Goal: Task Accomplishment & Management: Manage account settings

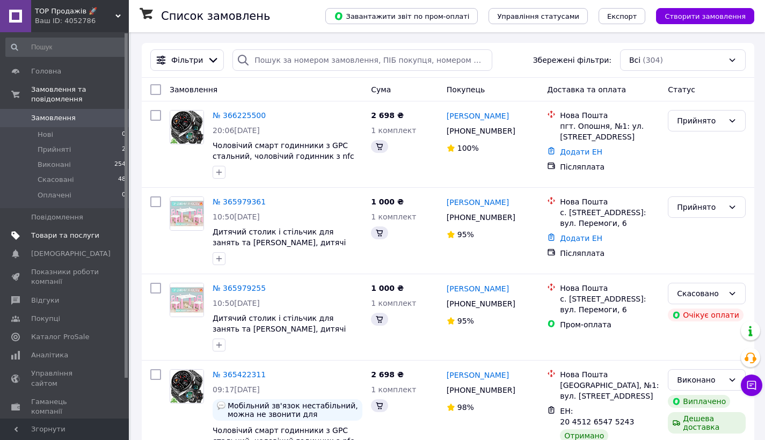
click at [89, 231] on span "Товари та послуги" at bounding box center [65, 236] width 68 height 10
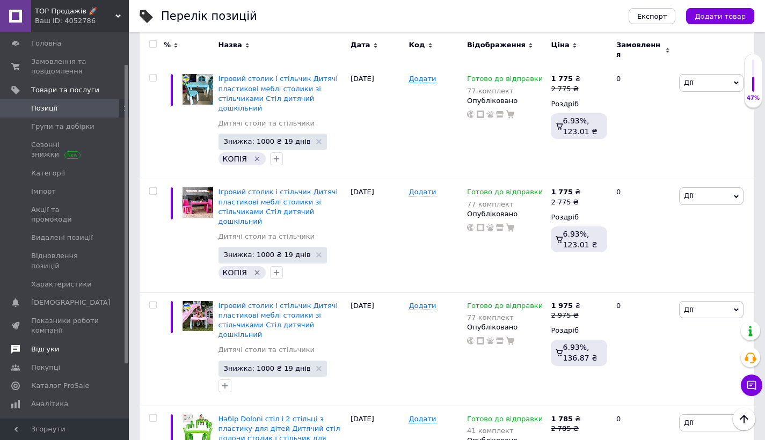
scroll to position [81, 0]
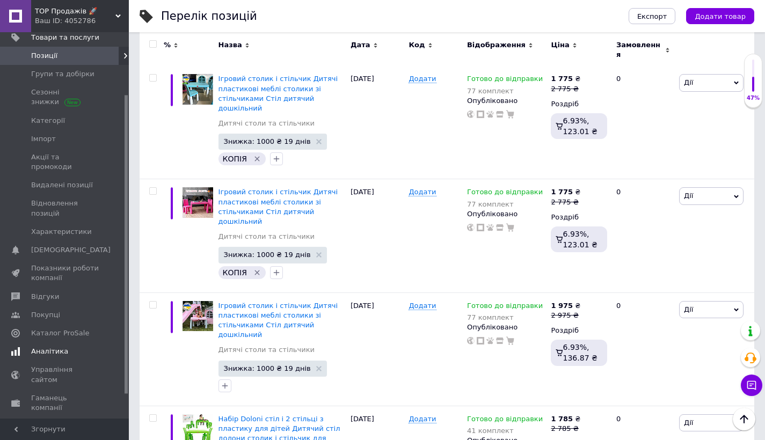
click at [41, 345] on link "Аналітика" at bounding box center [66, 352] width 132 height 18
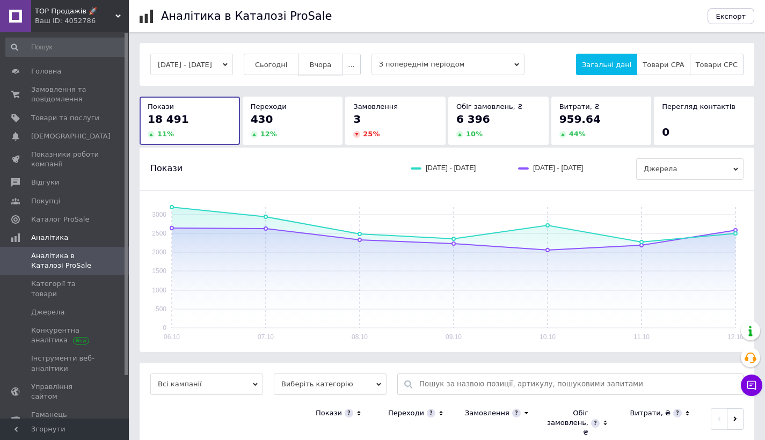
click at [341, 70] on button "Вчора" at bounding box center [320, 64] width 45 height 21
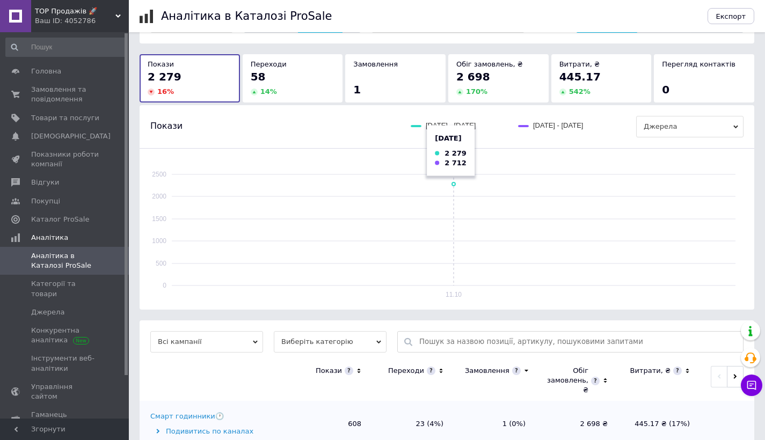
scroll to position [162, 0]
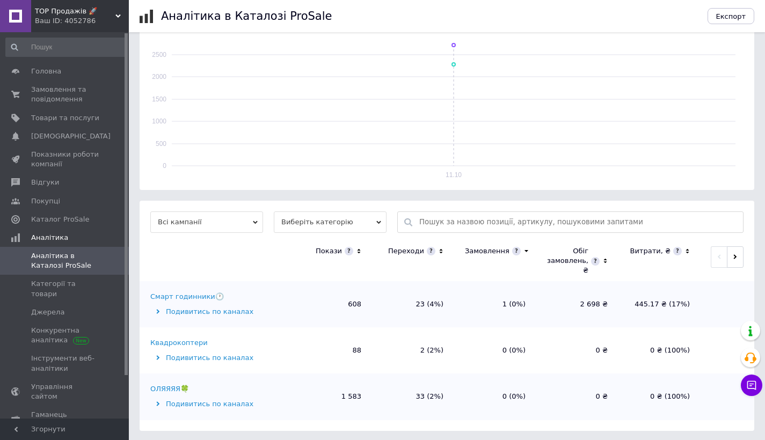
click at [360, 219] on span "Виберіть категорію" at bounding box center [330, 222] width 113 height 21
click at [338, 257] on li "Усі категорії" at bounding box center [330, 257] width 113 height 15
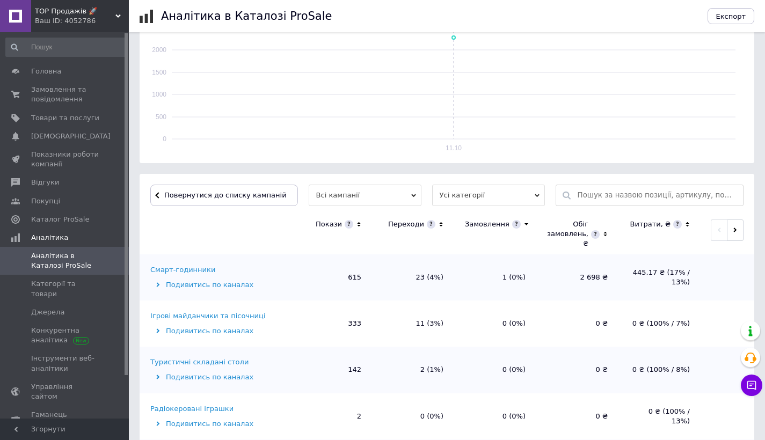
scroll to position [322, 0]
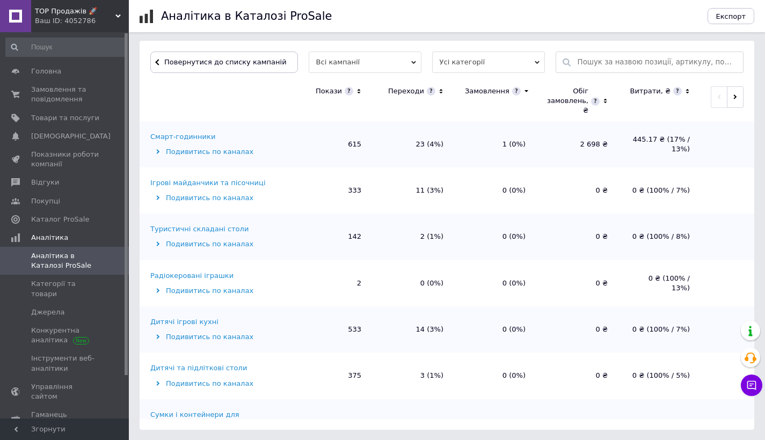
click at [197, 366] on div "Дитячі та підліткові столи" at bounding box center [198, 369] width 97 height 10
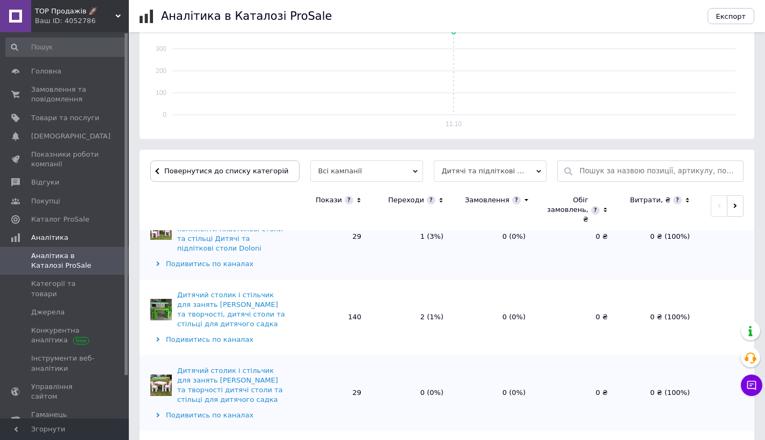
scroll to position [316, 0]
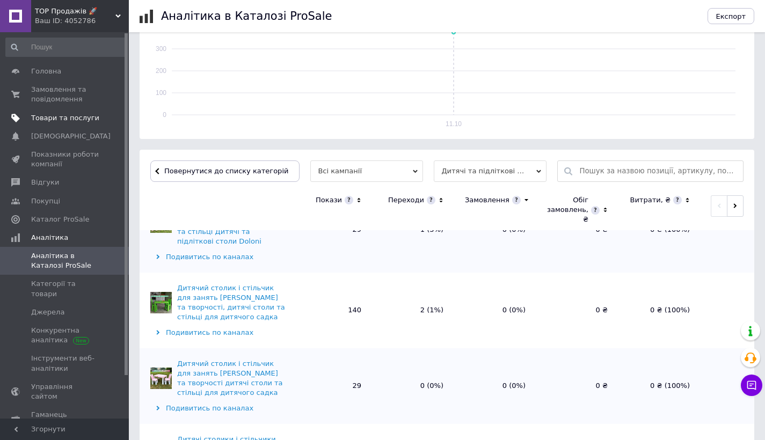
click at [72, 121] on span "Товари та послуги" at bounding box center [65, 118] width 68 height 10
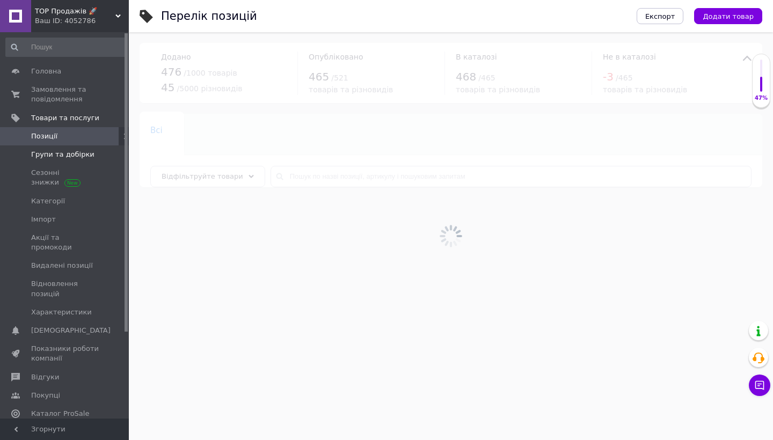
click at [84, 155] on span "Групи та добірки" at bounding box center [62, 155] width 63 height 10
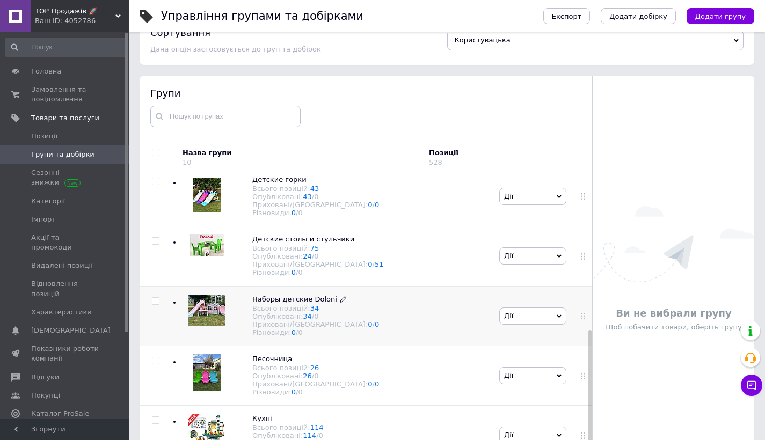
scroll to position [61, 0]
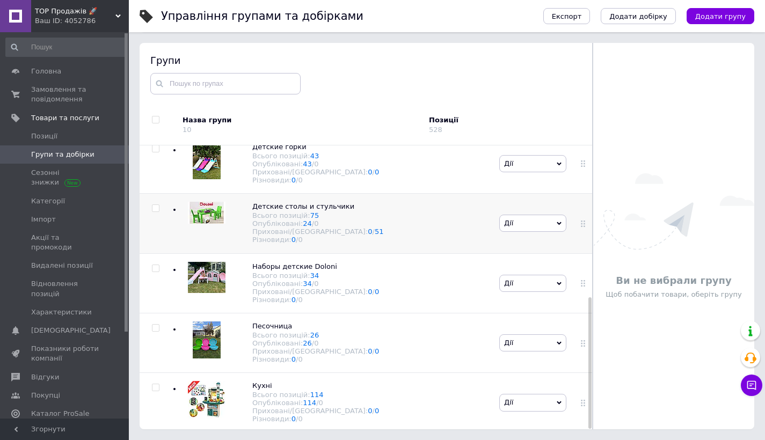
click at [210, 210] on img at bounding box center [207, 213] width 38 height 22
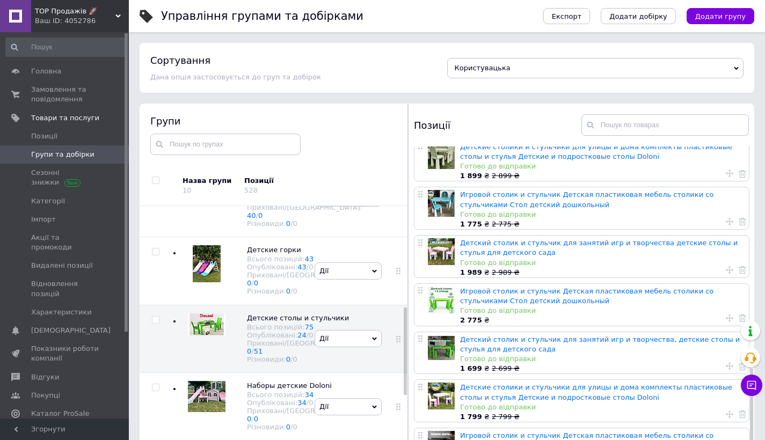
scroll to position [747, 0]
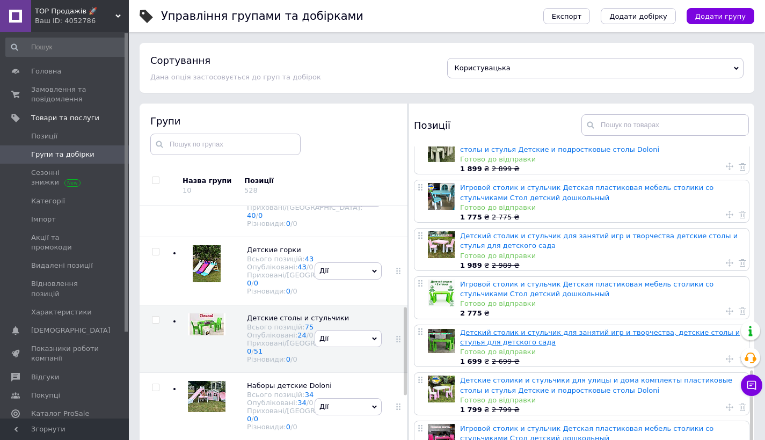
click at [481, 332] on link "Детский столик и стульчик для занятий игр и творчества, детские столы и стулья …" at bounding box center [600, 338] width 280 height 18
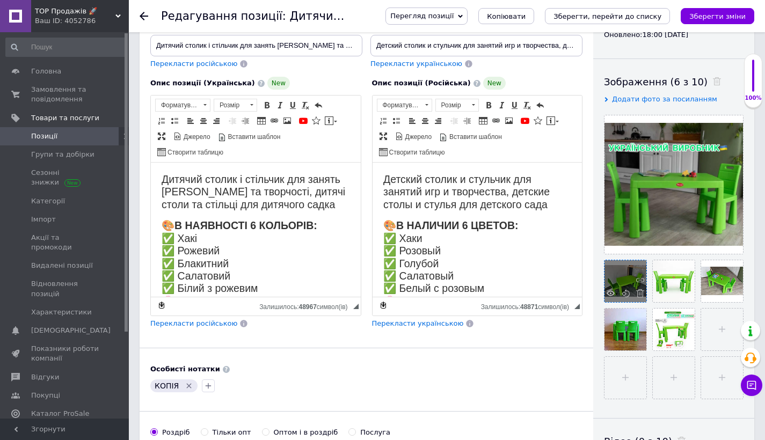
scroll to position [166, 0]
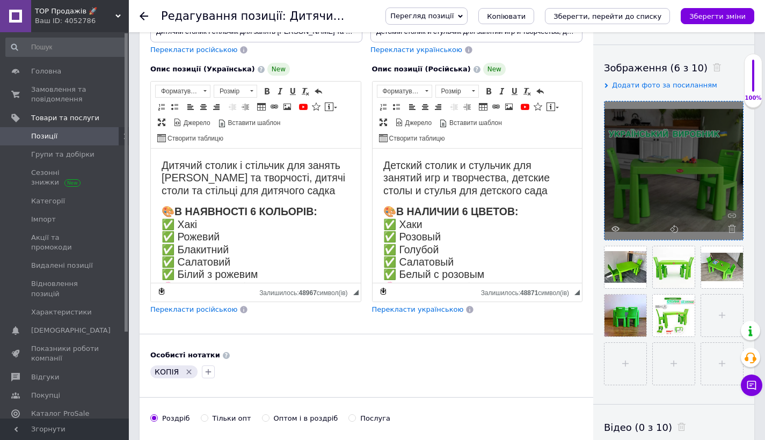
click at [687, 183] on div at bounding box center [674, 171] width 139 height 139
click at [681, 170] on div at bounding box center [674, 171] width 139 height 139
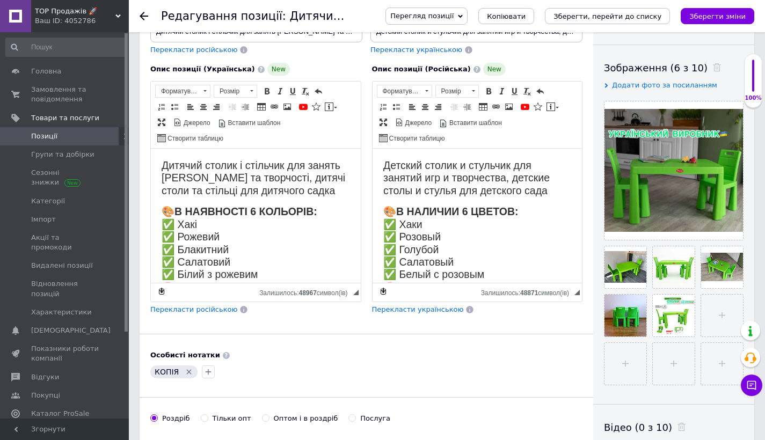
click at [468, 20] on span "Перегляд позиції" at bounding box center [427, 16] width 82 height 17
click at [478, 54] on li "Зберегти та переглянути на маркетплейсі" at bounding box center [470, 51] width 168 height 15
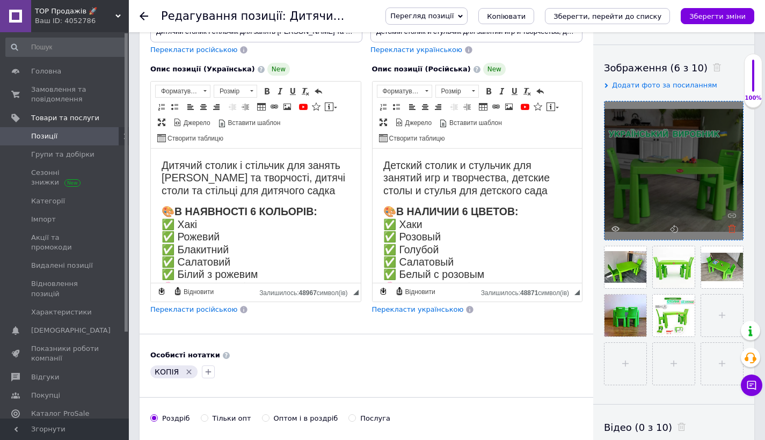
click at [733, 228] on use at bounding box center [732, 229] width 8 height 8
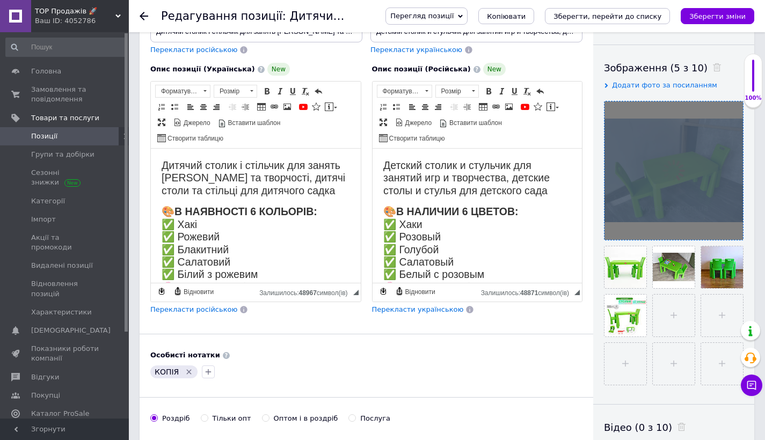
click at [733, 228] on div at bounding box center [674, 171] width 139 height 139
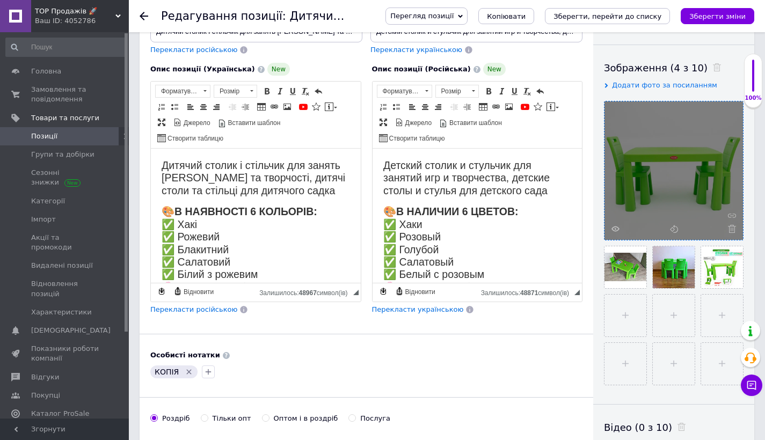
click at [733, 228] on use at bounding box center [732, 229] width 8 height 8
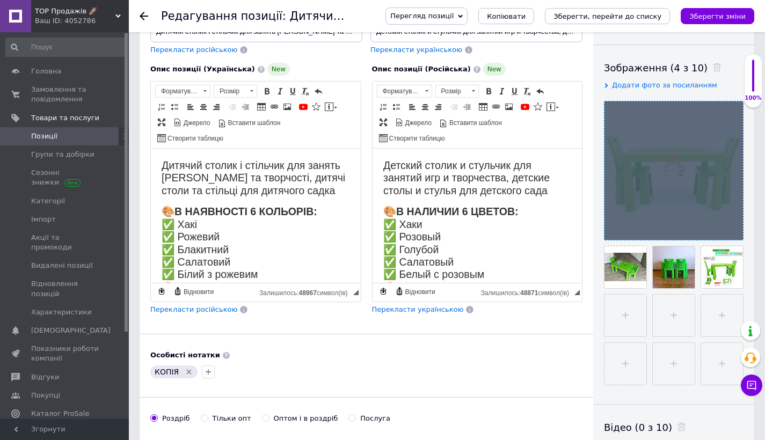
click at [733, 228] on div at bounding box center [674, 171] width 139 height 139
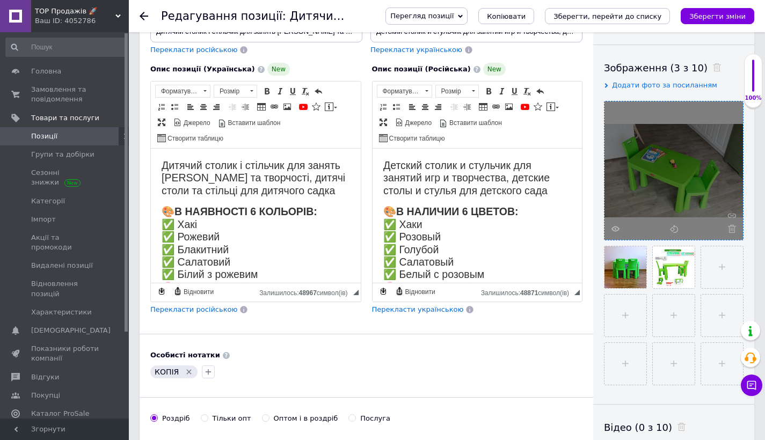
click at [733, 228] on use at bounding box center [732, 229] width 8 height 8
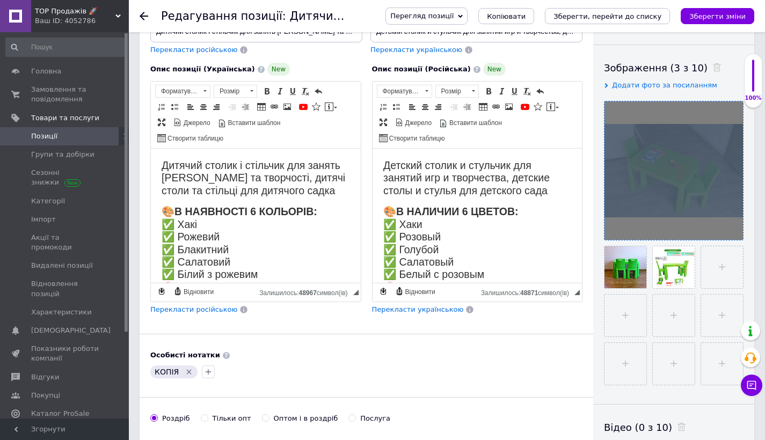
click at [733, 228] on div at bounding box center [674, 171] width 139 height 139
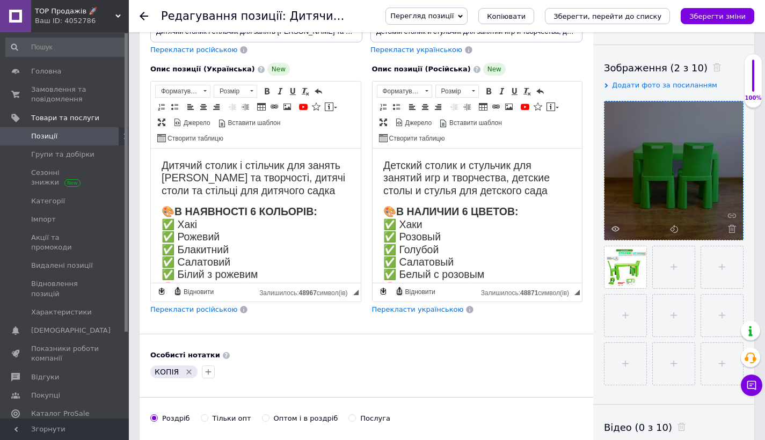
click at [733, 228] on use at bounding box center [732, 229] width 8 height 8
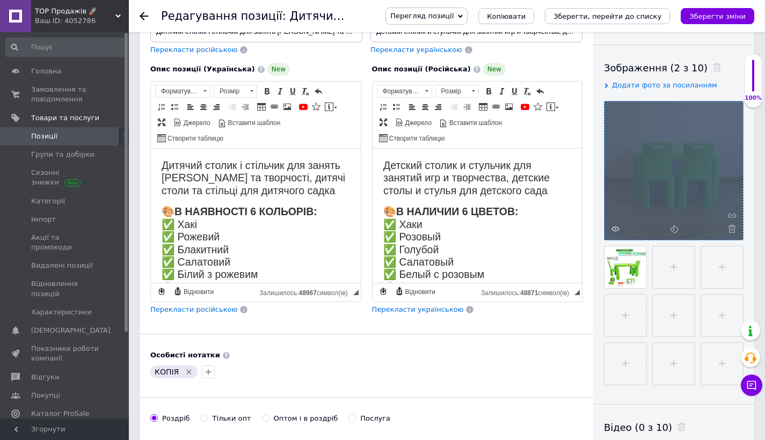
click at [733, 228] on div at bounding box center [674, 171] width 139 height 139
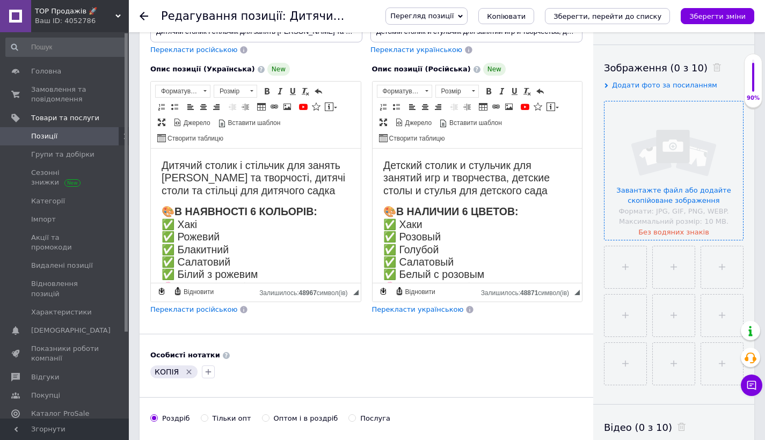
click at [698, 189] on input "file" at bounding box center [674, 171] width 139 height 139
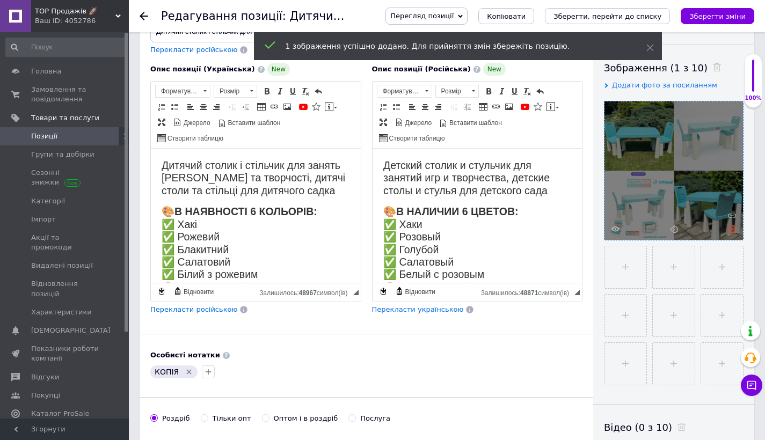
click at [736, 230] on icon at bounding box center [732, 229] width 8 height 8
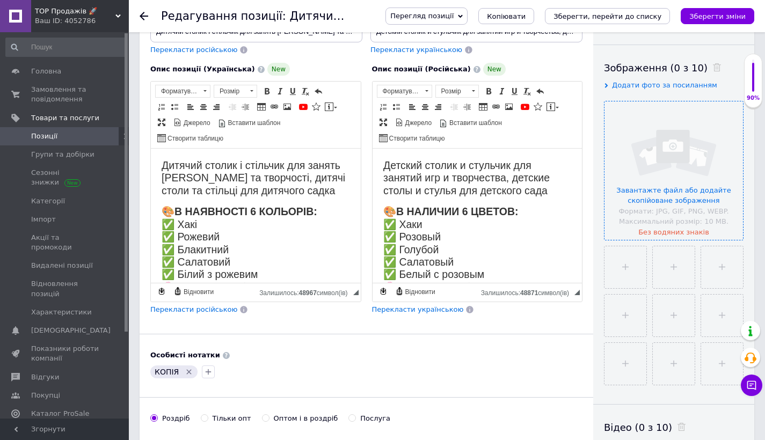
click at [676, 182] on input "file" at bounding box center [674, 171] width 139 height 139
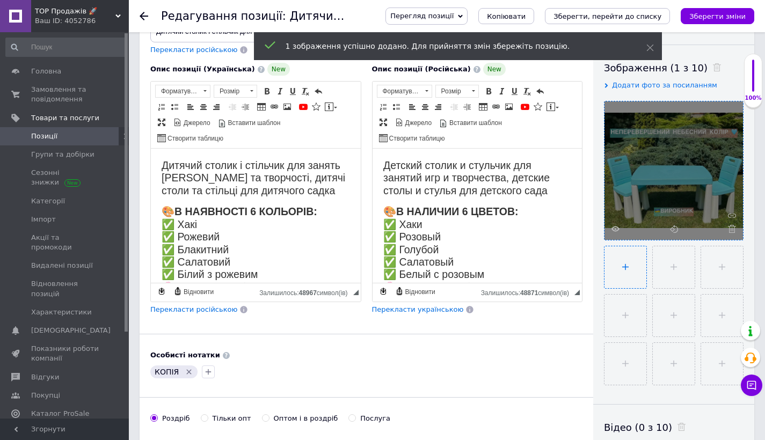
click at [638, 266] on input "file" at bounding box center [626, 268] width 42 height 42
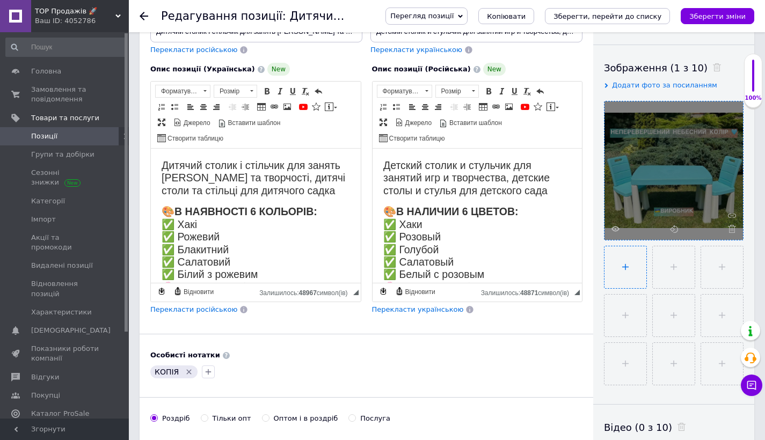
type input "C:\fakepath\[DATE] 16.45.18 копія.jpg"
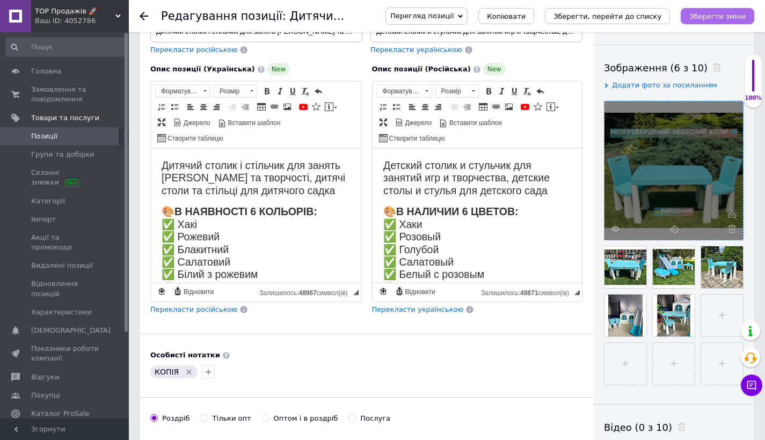
click at [704, 20] on button "Зберегти зміни" at bounding box center [718, 16] width 74 height 16
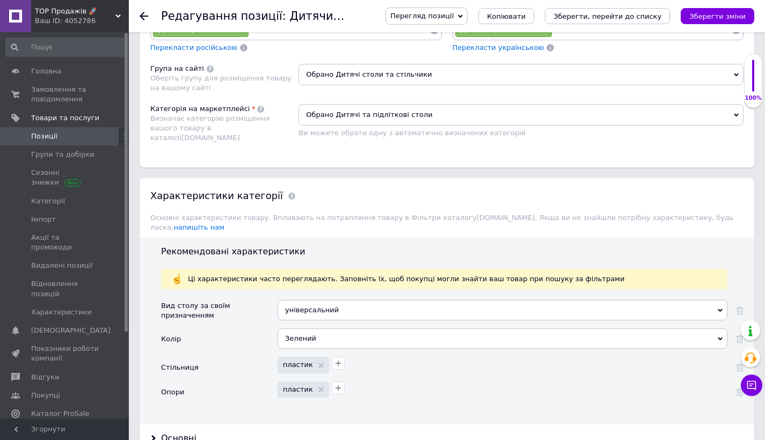
scroll to position [1133, 0]
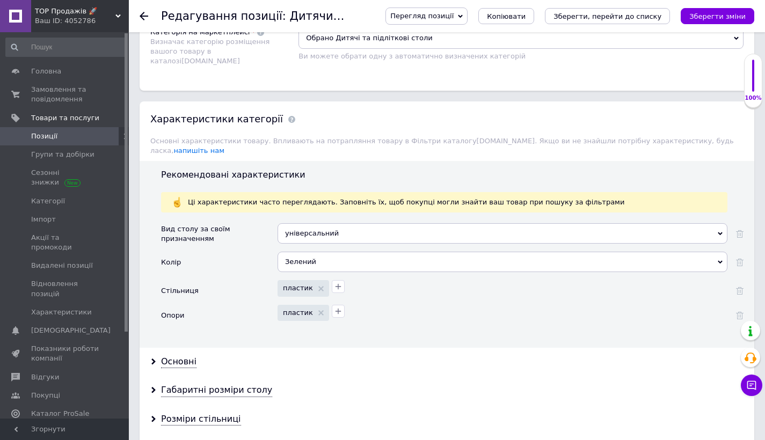
click at [386, 252] on div "Зелений" at bounding box center [503, 262] width 450 height 20
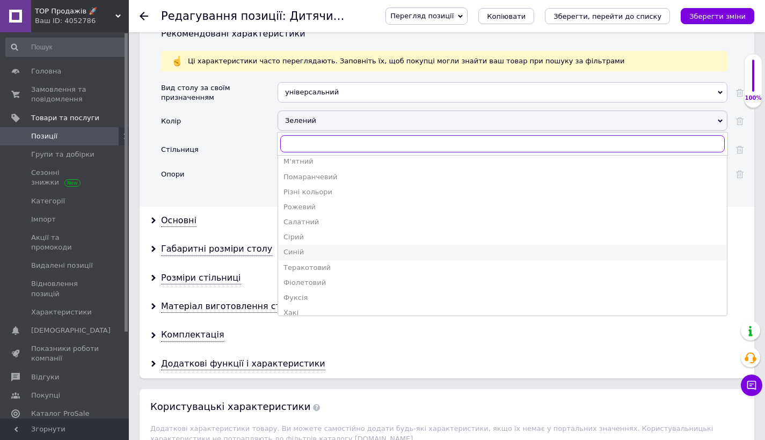
scroll to position [67, 0]
click at [320, 170] on div "Блакитний" at bounding box center [503, 175] width 438 height 10
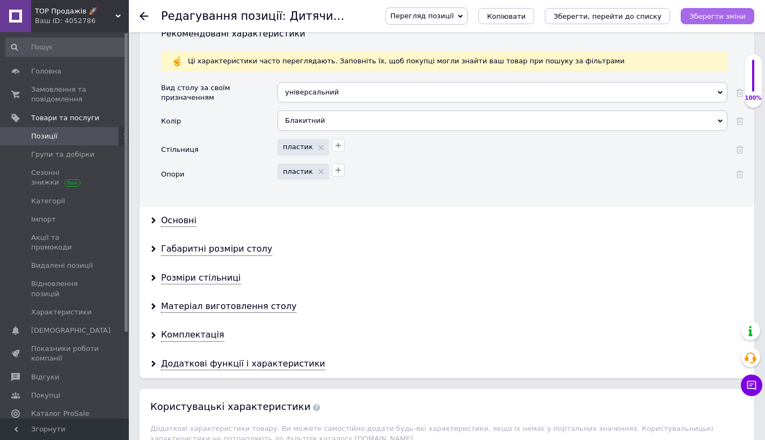
click at [743, 18] on icon "Зберегти зміни" at bounding box center [718, 16] width 56 height 8
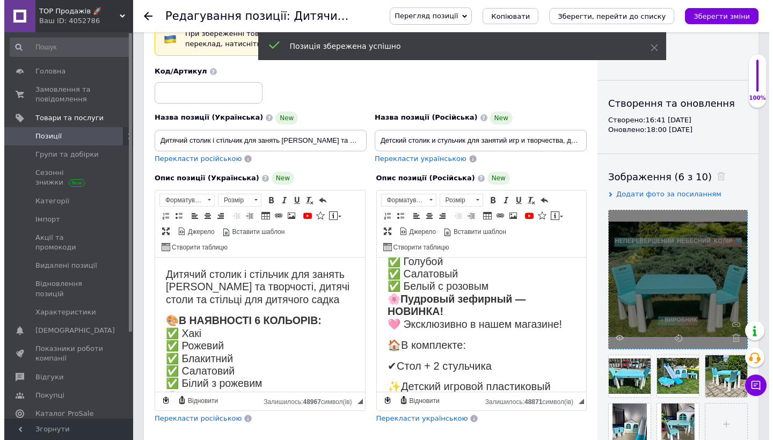
scroll to position [0, 0]
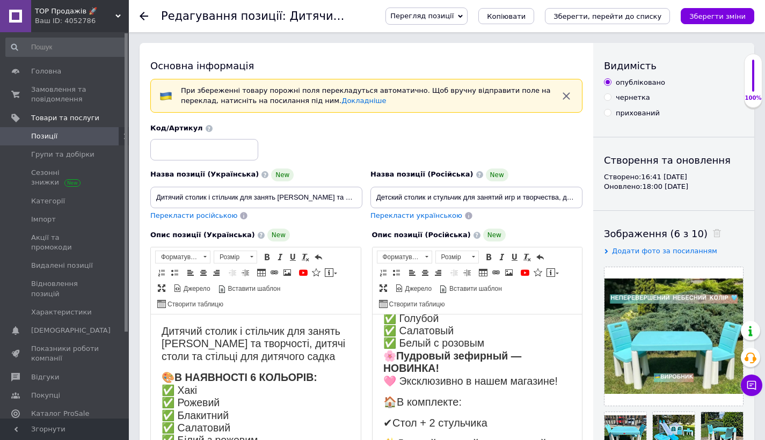
click at [146, 18] on icon at bounding box center [144, 16] width 9 height 9
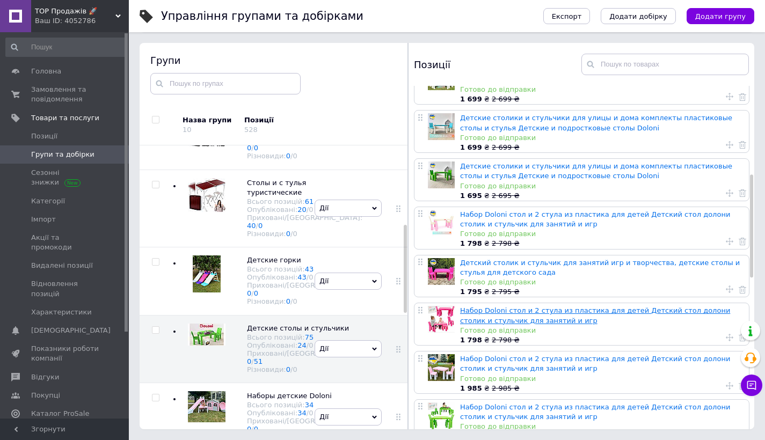
scroll to position [293, 0]
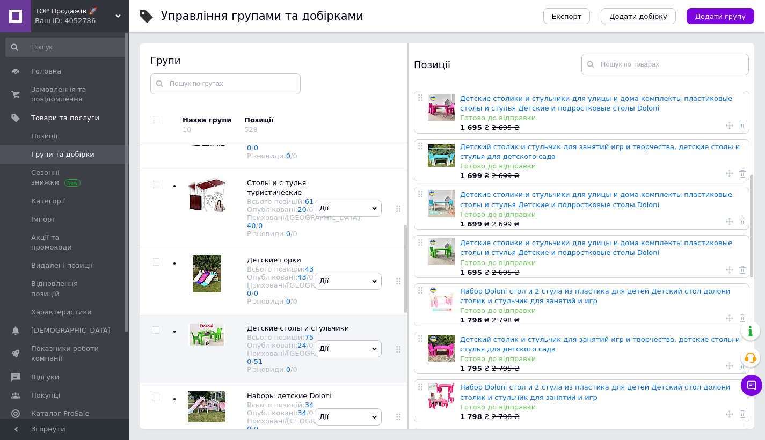
click at [451, 155] on div at bounding box center [441, 155] width 27 height 27
click at [484, 151] on link "Детский столик и стульчик для занятий игр и творчества, детские столы и стулья …" at bounding box center [600, 152] width 280 height 18
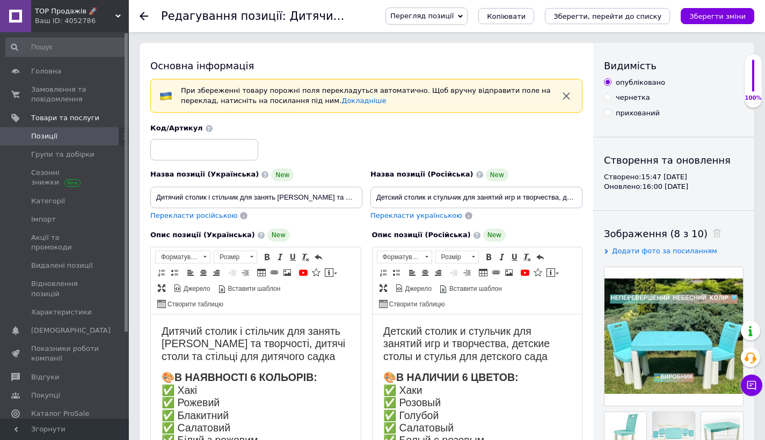
click at [44, 140] on span "Позиції" at bounding box center [44, 137] width 26 height 10
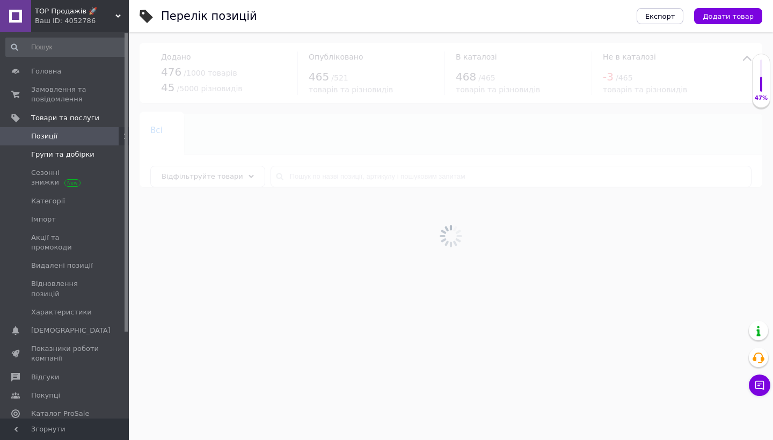
click at [103, 159] on link "Групи та добірки" at bounding box center [66, 155] width 132 height 18
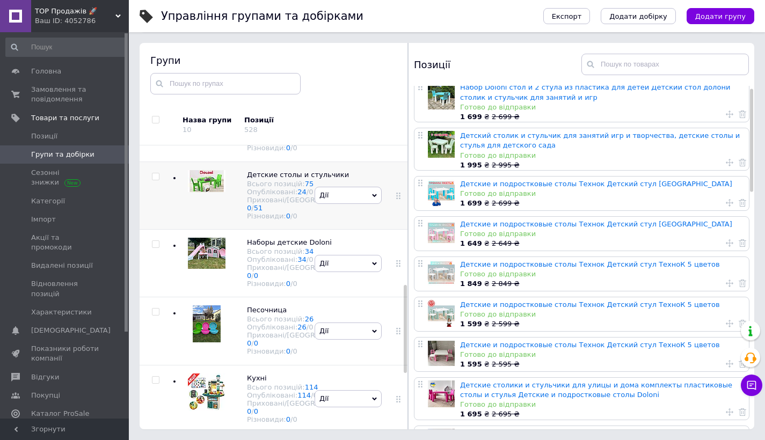
scroll to position [459, 0]
click at [207, 192] on img at bounding box center [207, 181] width 38 height 22
click at [212, 192] on img at bounding box center [207, 181] width 38 height 22
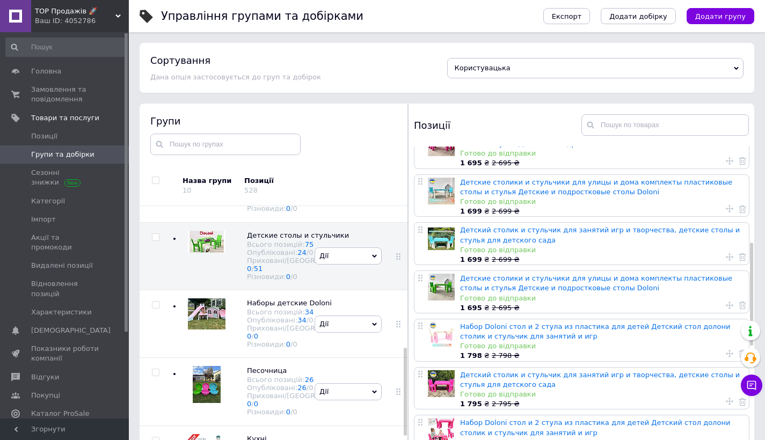
scroll to position [305, 0]
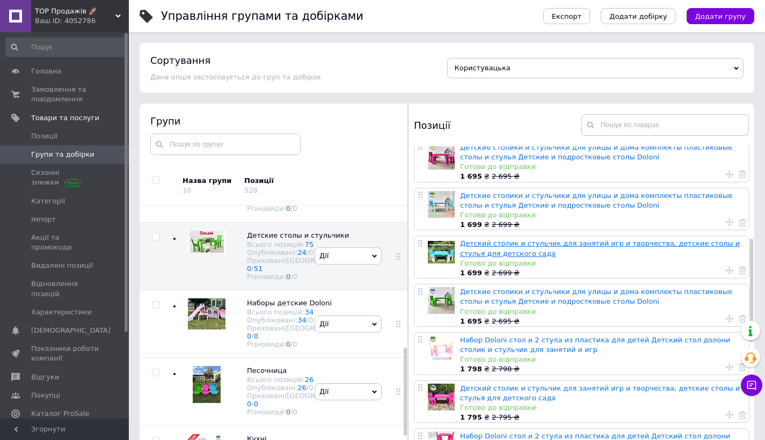
click at [502, 252] on link "Детский столик и стульчик для занятий игр и творчества, детские столы и стулья …" at bounding box center [600, 249] width 280 height 18
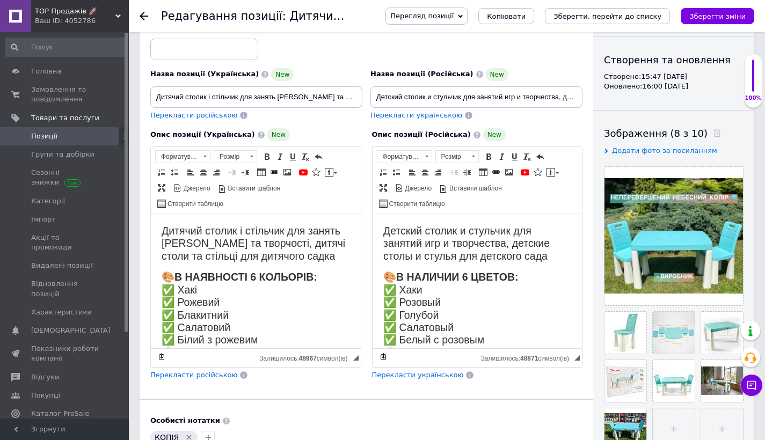
scroll to position [177, 0]
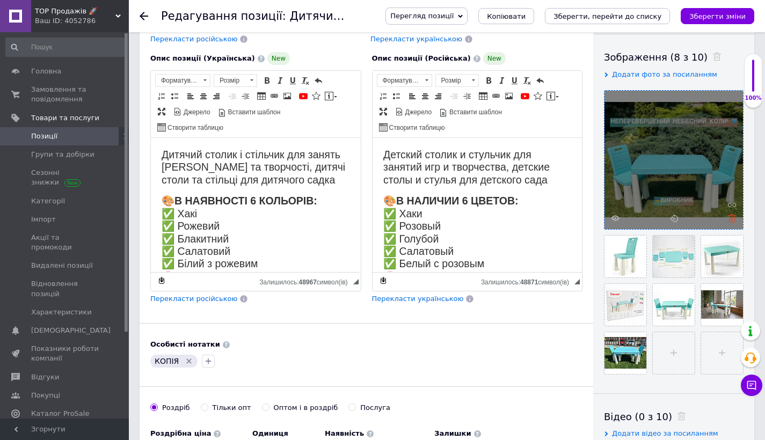
click at [733, 215] on icon at bounding box center [732, 218] width 8 height 8
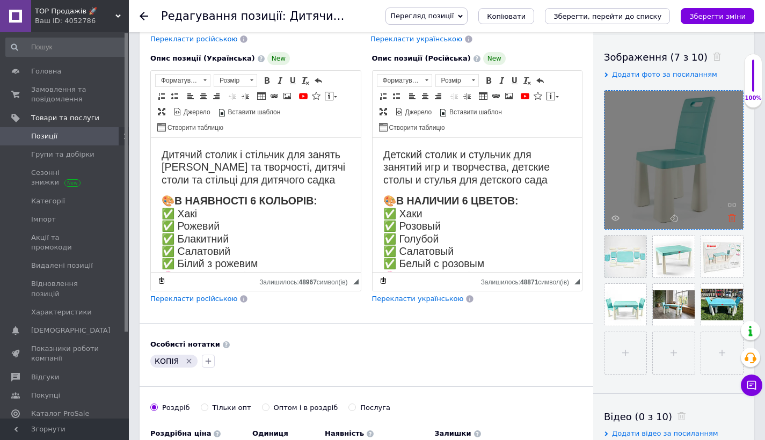
click at [735, 218] on use at bounding box center [732, 218] width 8 height 8
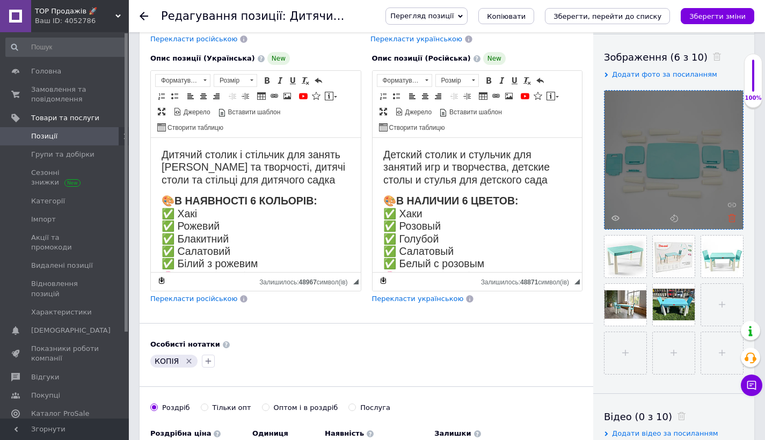
click at [733, 218] on use at bounding box center [732, 218] width 8 height 8
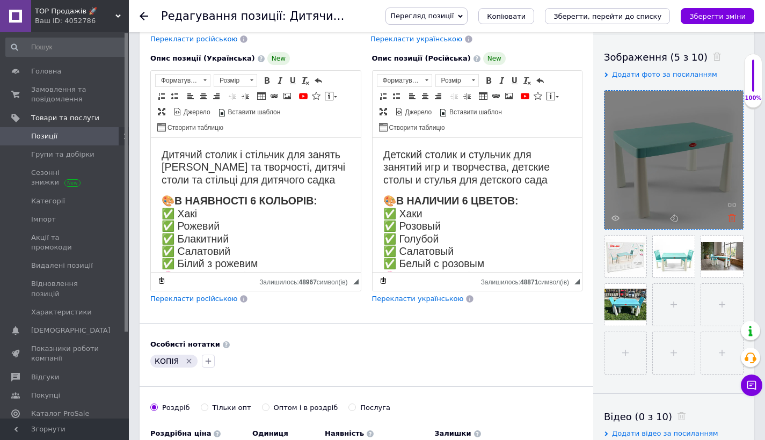
click at [736, 214] on icon at bounding box center [732, 218] width 8 height 8
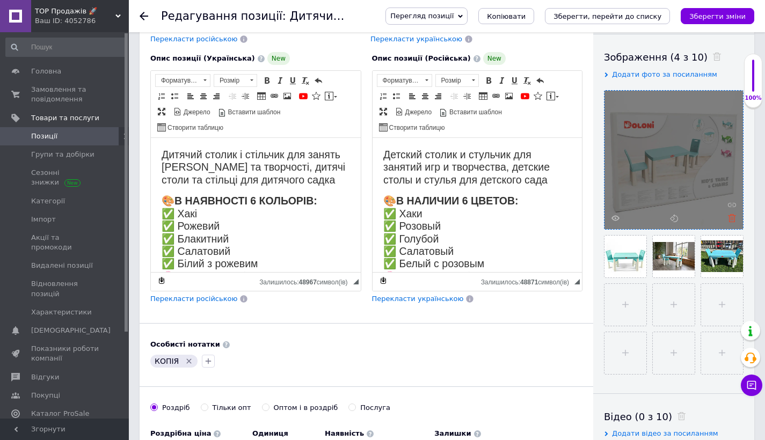
click at [736, 216] on icon at bounding box center [732, 218] width 8 height 8
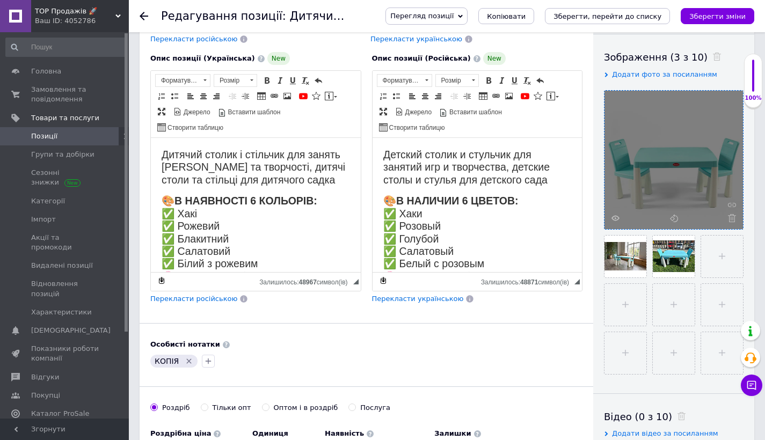
click at [736, 216] on icon at bounding box center [732, 218] width 8 height 8
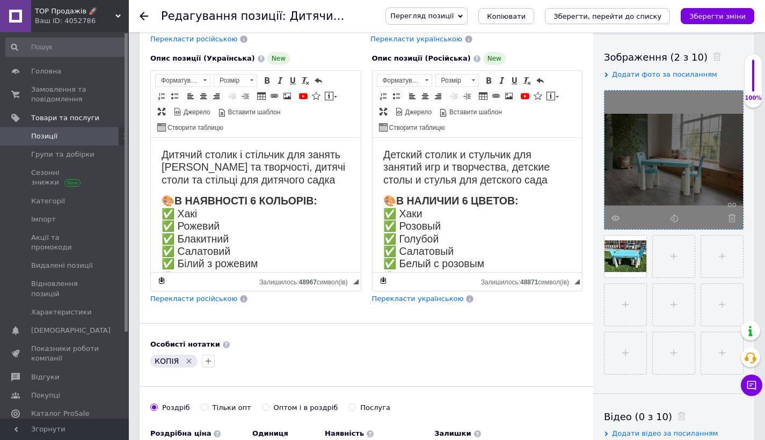
click at [736, 216] on icon at bounding box center [732, 218] width 8 height 8
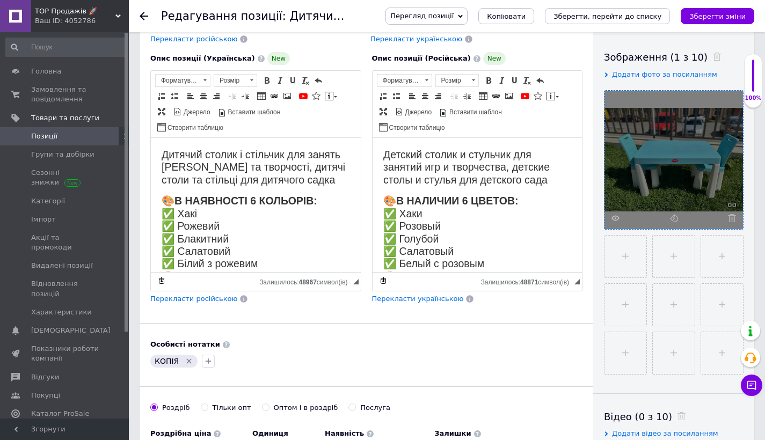
click at [736, 216] on icon at bounding box center [732, 218] width 8 height 8
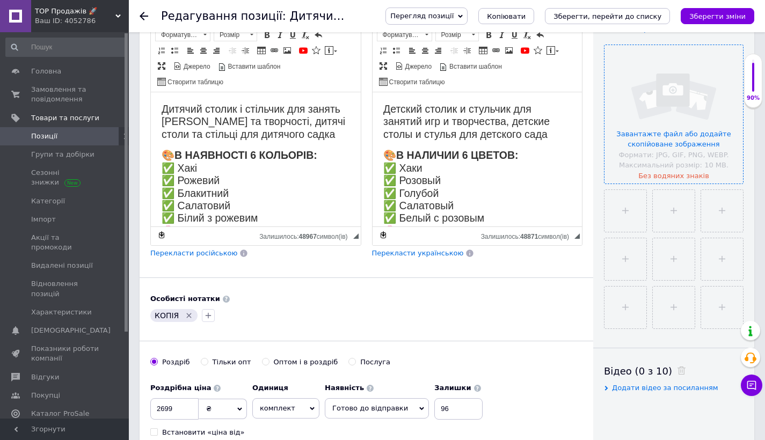
scroll to position [208, 0]
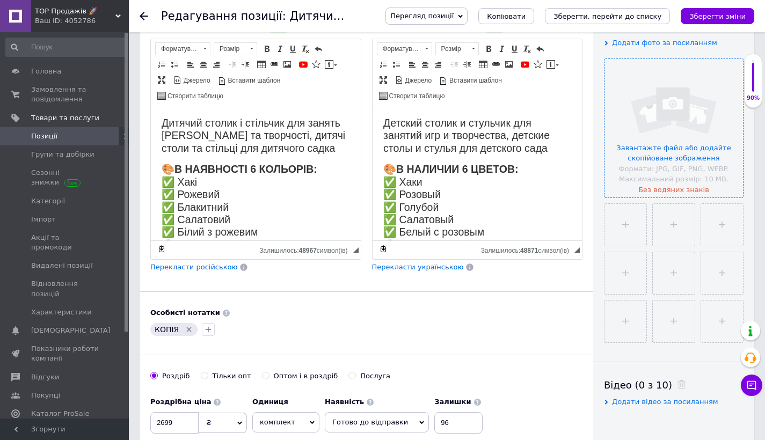
click at [684, 152] on input "file" at bounding box center [674, 128] width 139 height 139
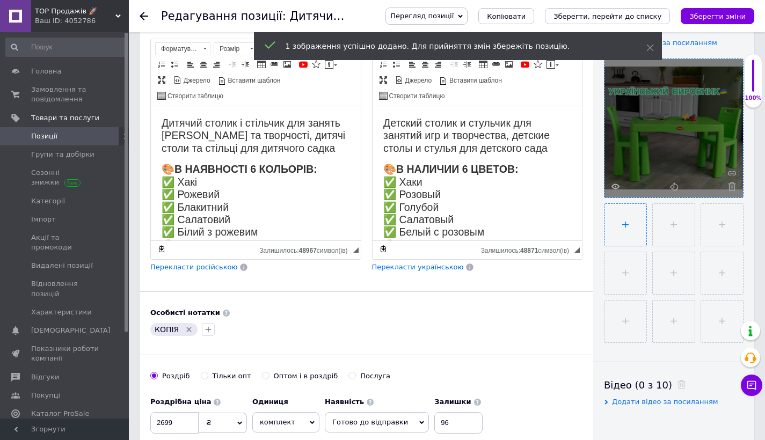
click at [635, 234] on input "file" at bounding box center [626, 225] width 42 height 42
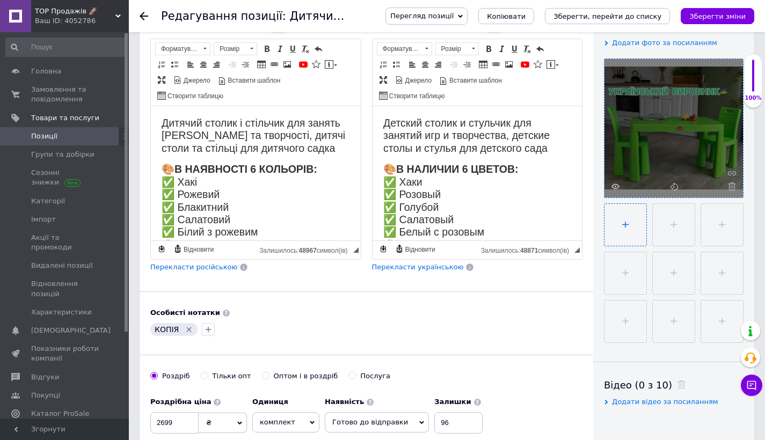
type input "C:\fakepath\6815036790_w640_h640_detskij-stolik-i.jpg.webp"
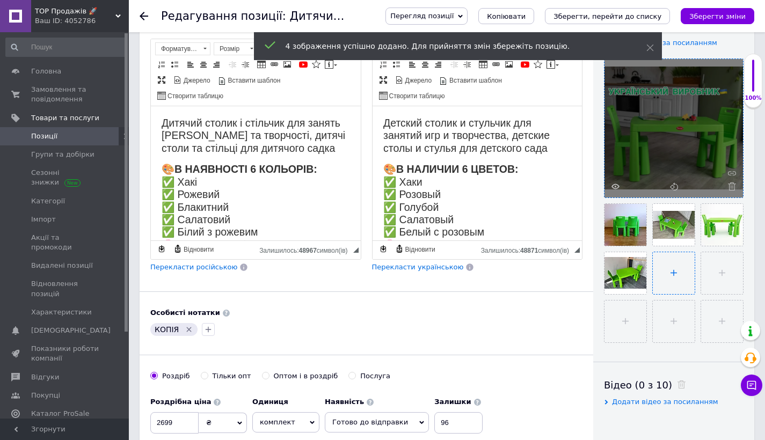
click at [684, 272] on input "file" at bounding box center [674, 273] width 42 height 42
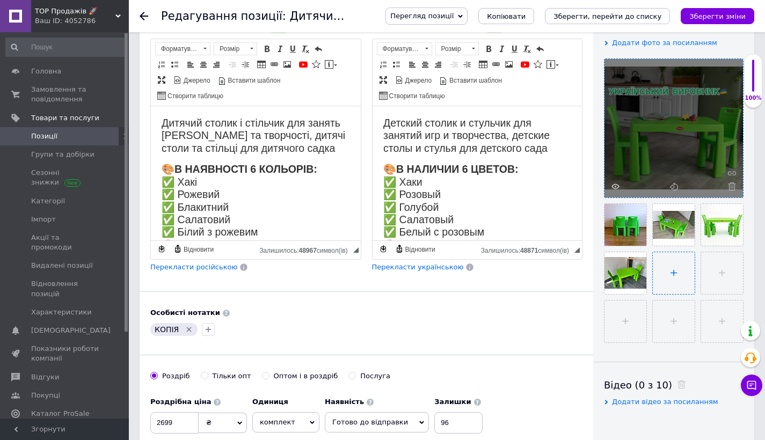
type input "C:\fakepath\6566801139_w640_h640_detskij-stolik-i.jpg.webp"
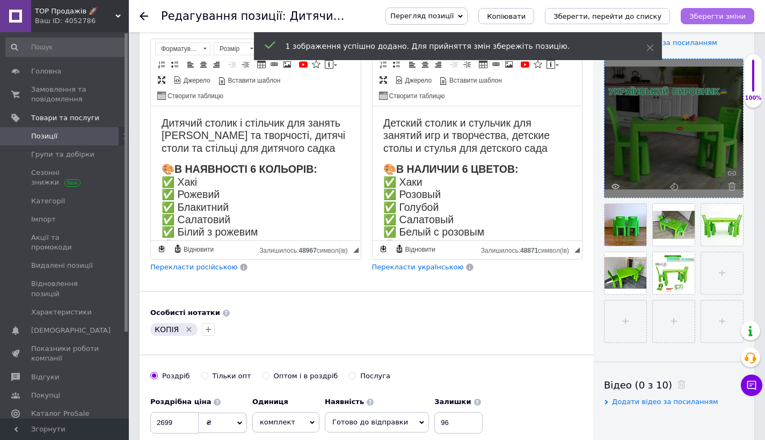
click at [722, 25] on div "Перегляд позиції Зберегти та переглянути на сайті Зберегти та переглянути на ма…" at bounding box center [559, 16] width 391 height 32
click at [722, 21] on button "Зберегти зміни" at bounding box center [718, 16] width 74 height 16
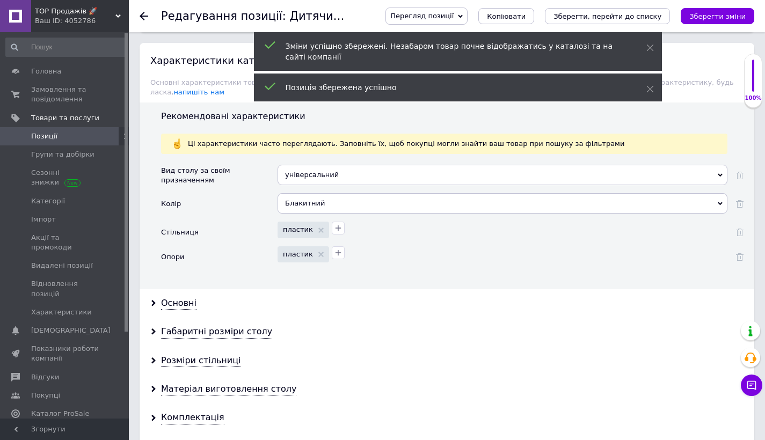
scroll to position [1269, 0]
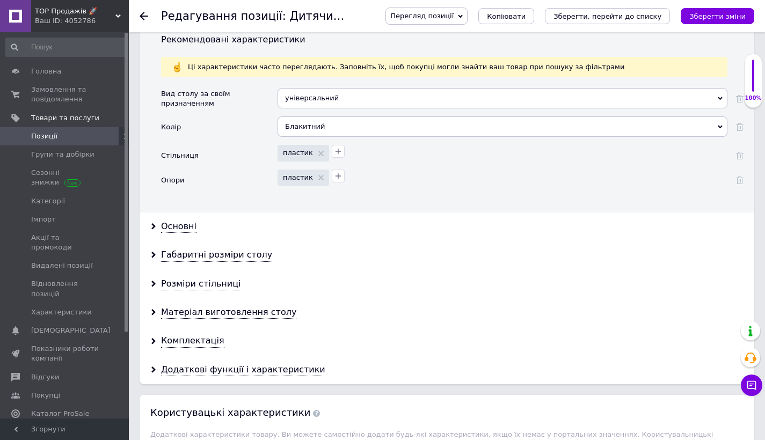
click at [401, 120] on div "Блакитний" at bounding box center [503, 127] width 450 height 20
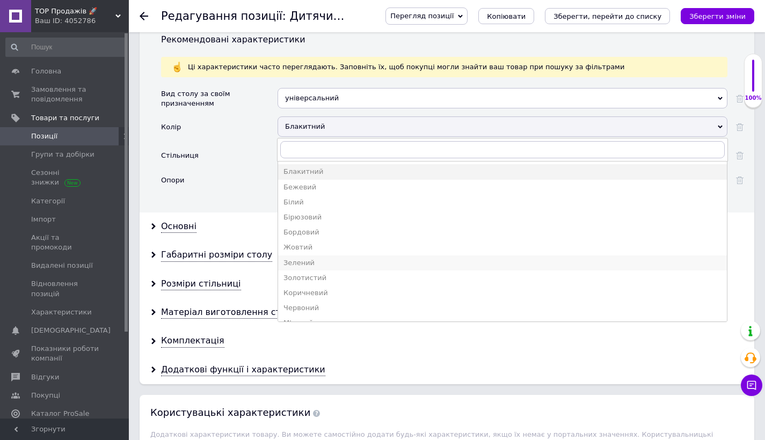
click at [330, 258] on div "Зелений" at bounding box center [503, 263] width 438 height 10
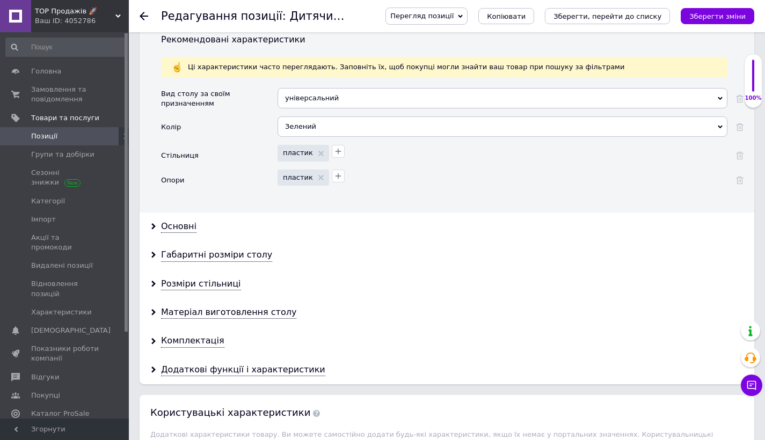
click at [758, 10] on div "Редагування позиції: Дитячий столик і стільчик для занять [PERSON_NAME] та твор…" at bounding box center [447, 16] width 637 height 32
click at [744, 16] on icon "Зберегти зміни" at bounding box center [718, 16] width 56 height 8
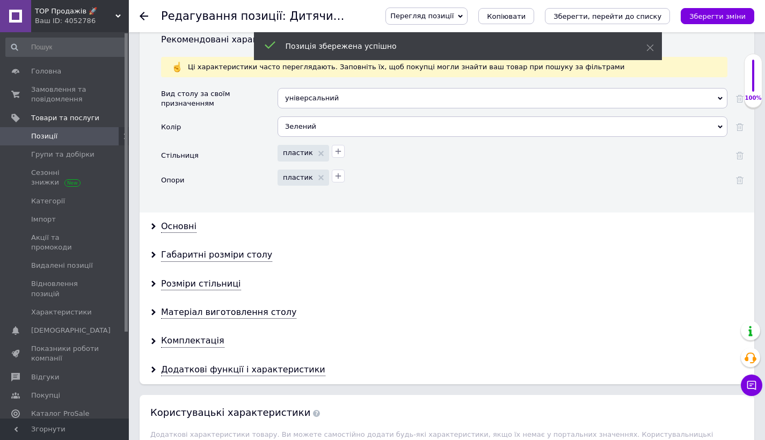
click at [82, 132] on span "Позиції" at bounding box center [65, 137] width 68 height 10
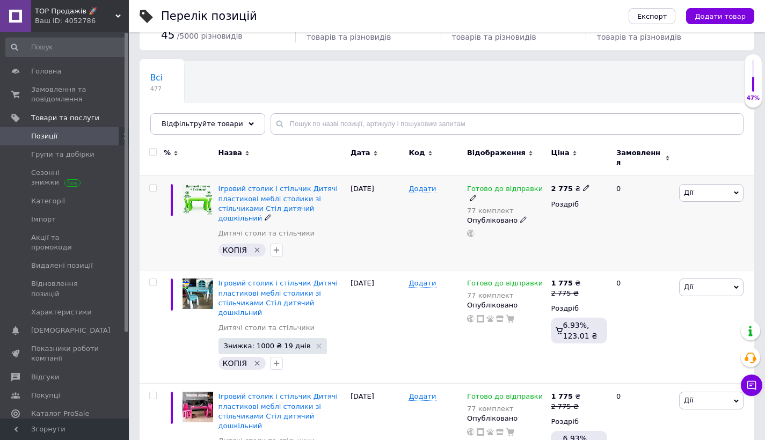
scroll to position [115, 0]
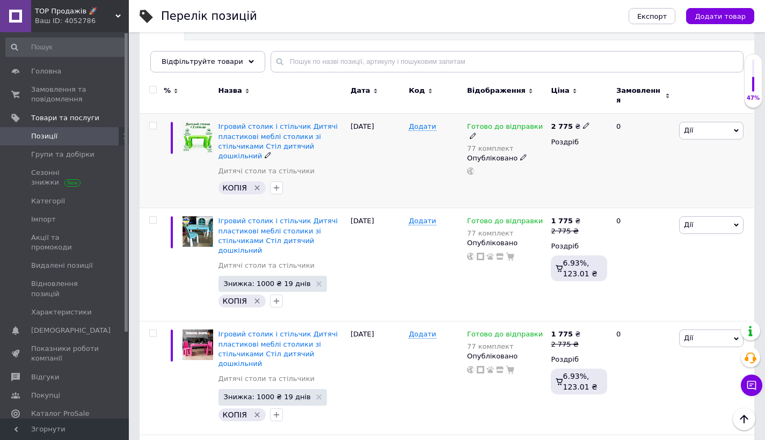
click at [724, 122] on span "Дії" at bounding box center [711, 130] width 64 height 17
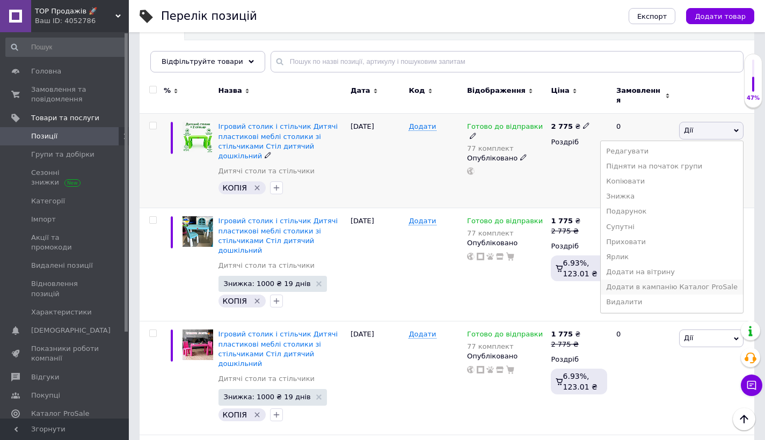
click at [667, 280] on li "Додати в кампанію Каталог ProSale" at bounding box center [672, 287] width 142 height 15
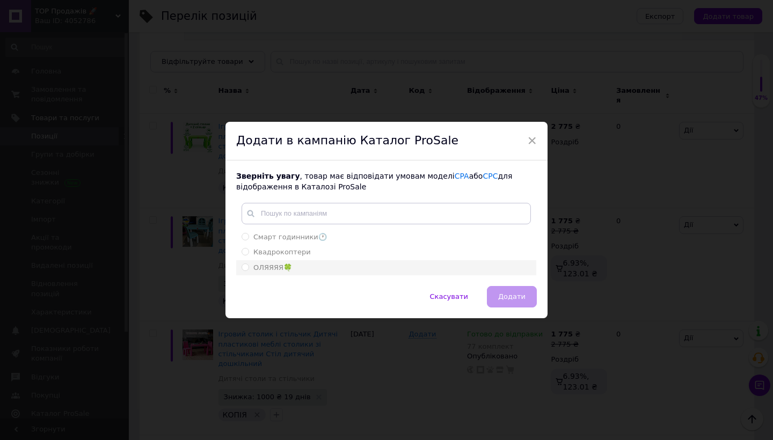
click at [314, 263] on div "ОЛЯЯЯЯ🍀" at bounding box center [387, 268] width 290 height 10
radio input "true"
click at [494, 293] on button "Додати" at bounding box center [512, 296] width 50 height 21
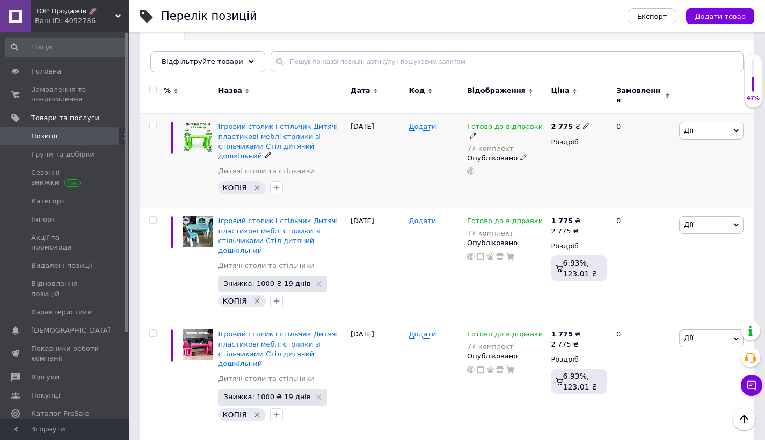
click at [714, 122] on span "Дії" at bounding box center [711, 130] width 64 height 17
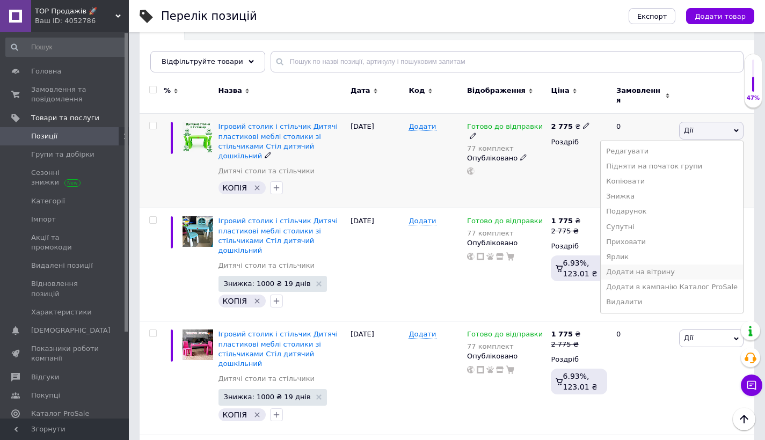
click at [657, 267] on li "Додати на вітрину" at bounding box center [672, 272] width 142 height 15
